Goal: Task Accomplishment & Management: Manage account settings

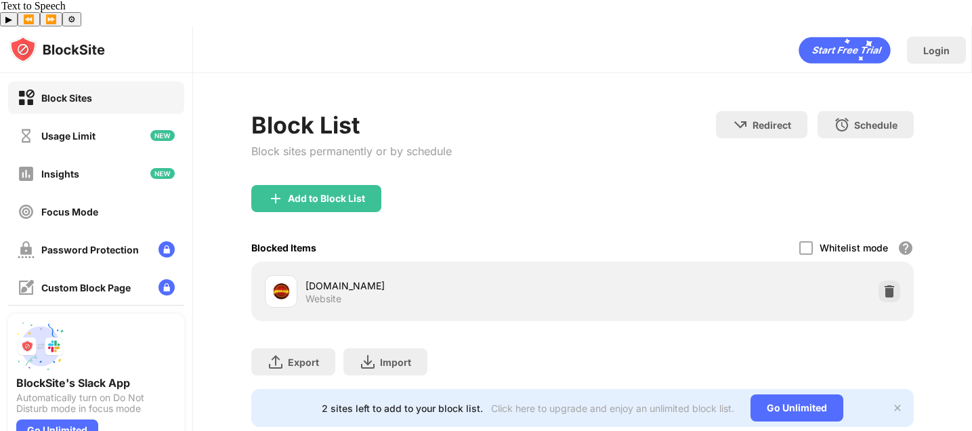
click at [331, 193] on div "Add to Block List" at bounding box center [326, 198] width 77 height 11
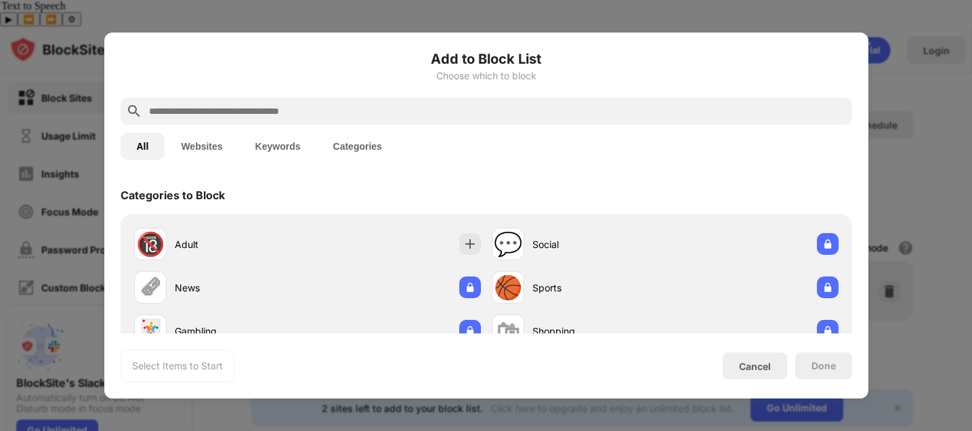
click at [363, 123] on div at bounding box center [487, 111] width 732 height 27
click at [353, 112] on input "text" at bounding box center [497, 111] width 699 height 16
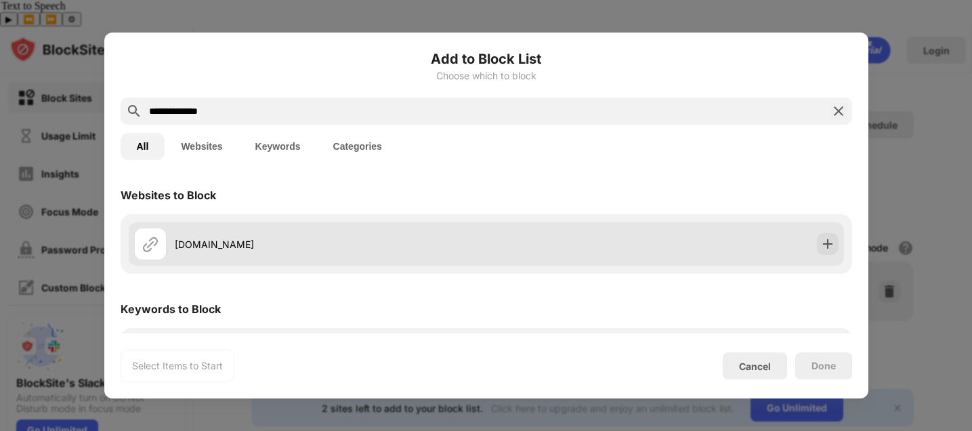
type input "**********"
click at [197, 248] on div "[DOMAIN_NAME]" at bounding box center [331, 244] width 312 height 14
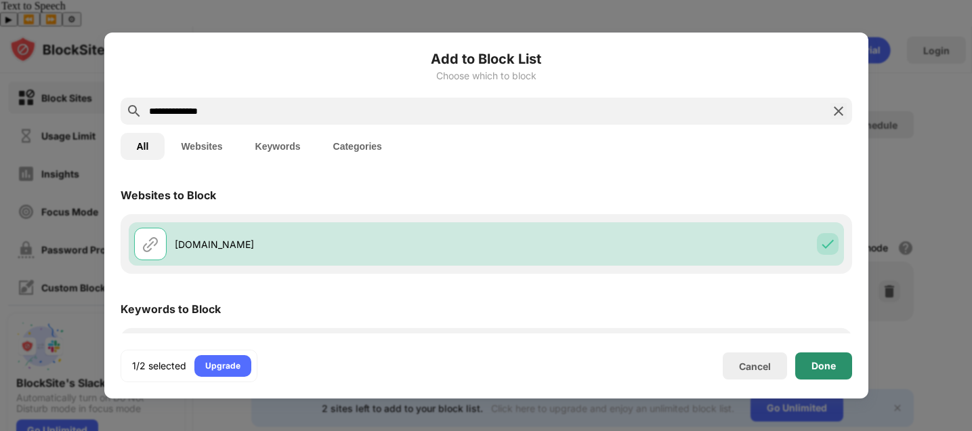
click at [825, 377] on div "Done" at bounding box center [824, 365] width 57 height 27
